Goal: Find contact information: Find contact information

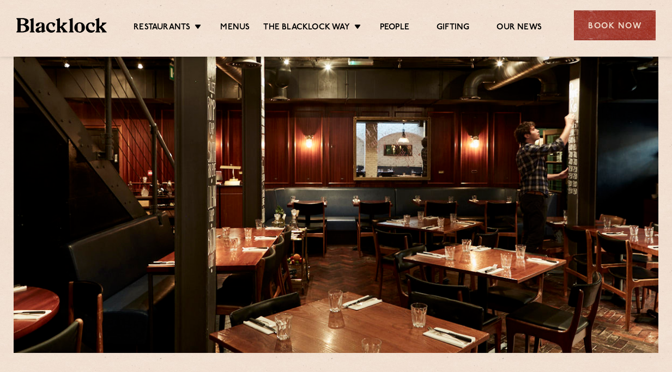
scroll to position [40, 0]
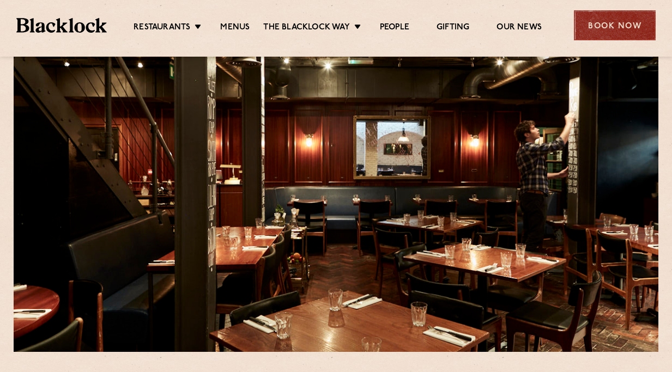
click at [616, 35] on div "Book Now" at bounding box center [615, 25] width 82 height 30
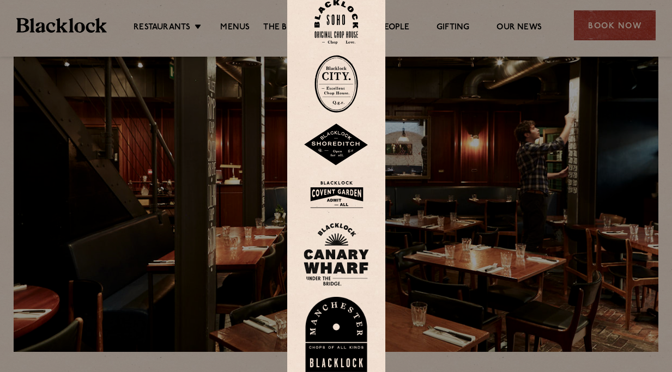
click at [348, 22] on img at bounding box center [337, 22] width 44 height 44
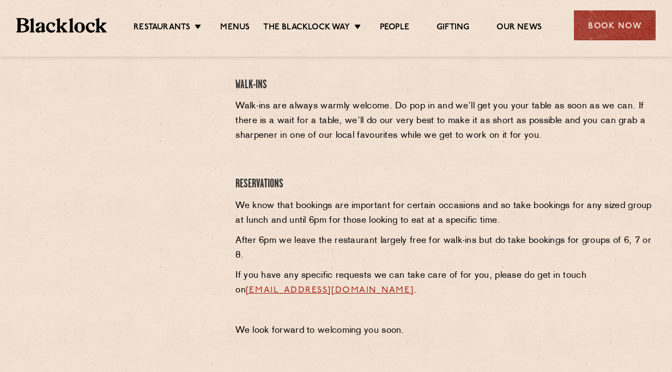
scroll to position [394, 0]
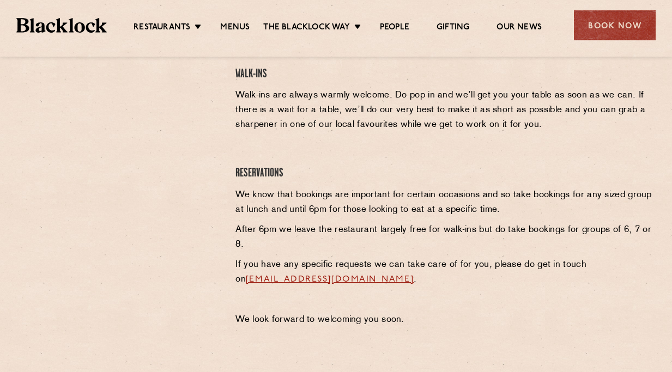
drag, startPoint x: 228, startPoint y: 278, endPoint x: 424, endPoint y: 282, distance: 196.3
click at [424, 282] on div "Soho Reservations Walk-Ins Walk-ins are always warmly welcome. Do pop in and we…" at bounding box center [444, 182] width 435 height 301
copy link "[EMAIL_ADDRESS][DOMAIN_NAME]"
click at [435, 248] on p "After 6pm we leave the restaurant largely free for walk-ins but do take booking…" at bounding box center [445, 237] width 418 height 29
drag, startPoint x: 232, startPoint y: 280, endPoint x: 426, endPoint y: 280, distance: 194.1
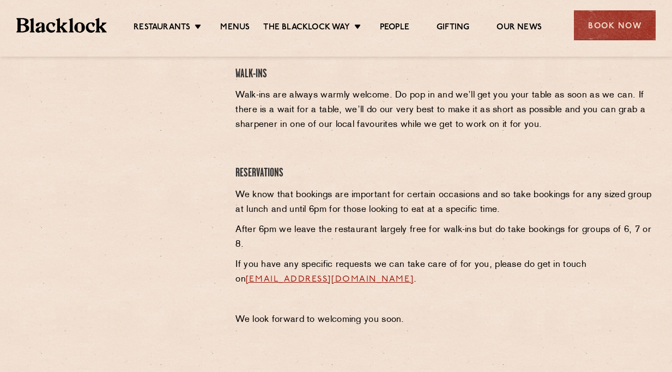
click at [426, 280] on div "Soho Reservations Walk-Ins Walk-ins are always warmly welcome. Do pop in and we…" at bounding box center [444, 182] width 435 height 301
copy link "[EMAIL_ADDRESS][DOMAIN_NAME]"
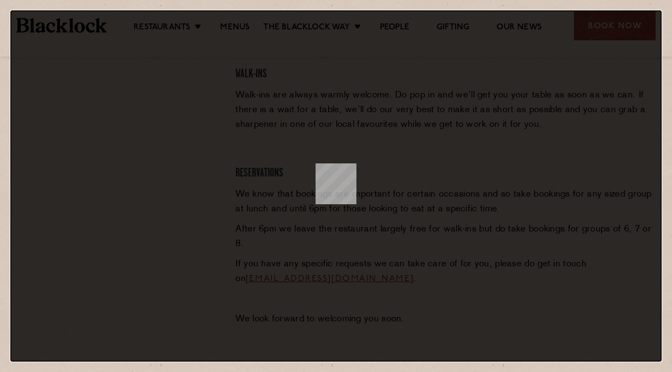
scroll to position [0, 0]
click at [134, 159] on dialog at bounding box center [336, 186] width 652 height 352
